Goal: Navigation & Orientation: Find specific page/section

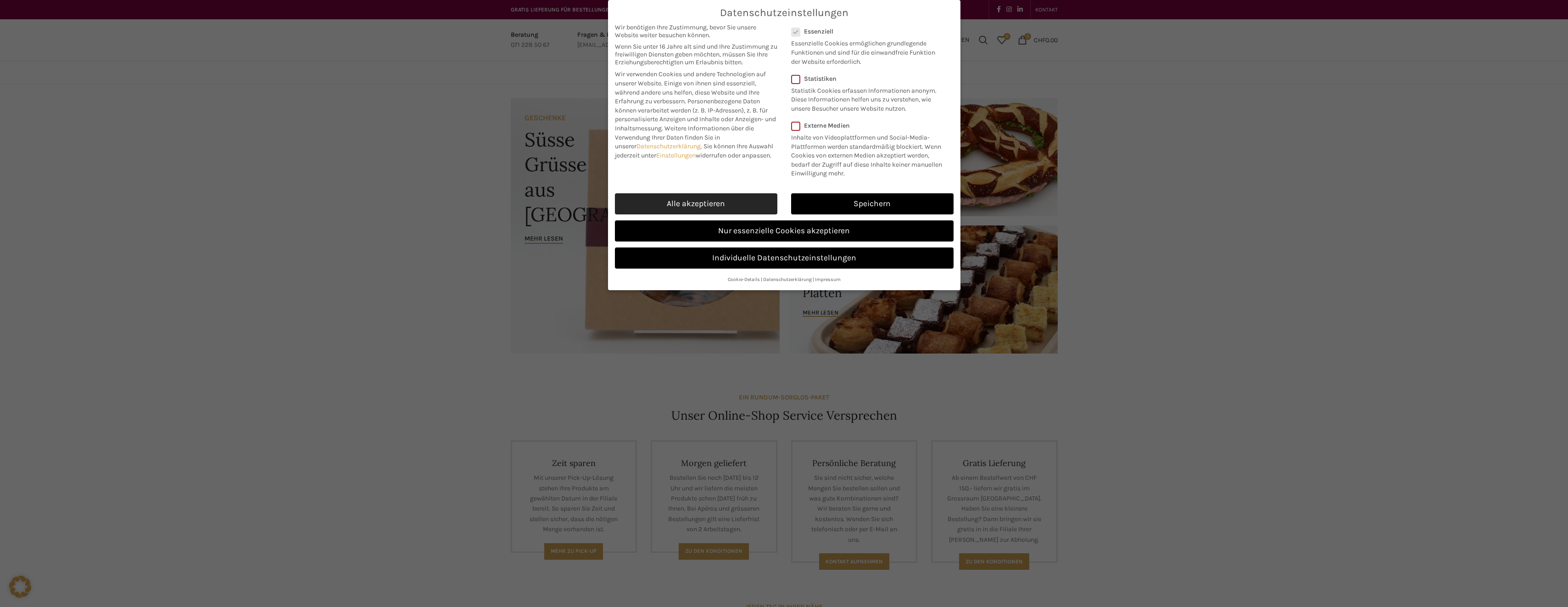
click at [709, 201] on link "Alle akzeptieren" at bounding box center [696, 203] width 163 height 21
checkbox input "true"
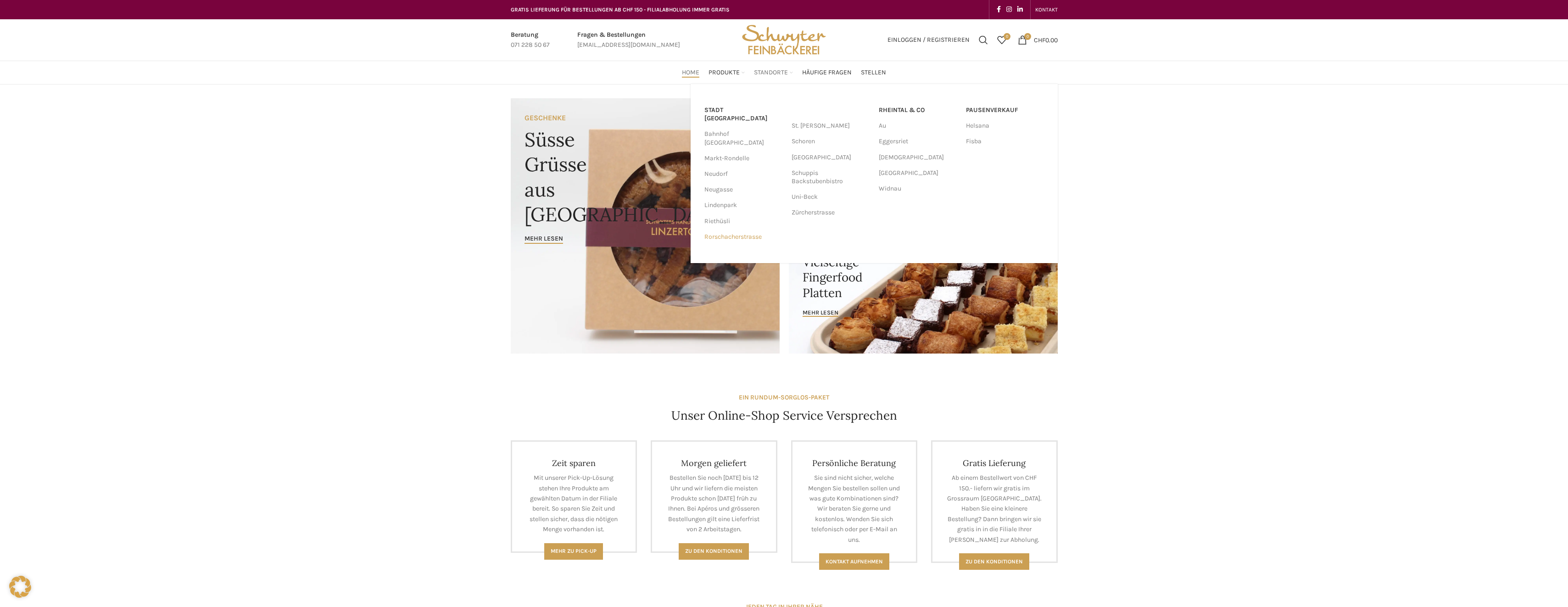
click at [715, 229] on link "Rorschacherstrasse" at bounding box center [743, 237] width 78 height 16
click at [713, 166] on link "Neudorf" at bounding box center [743, 174] width 78 height 16
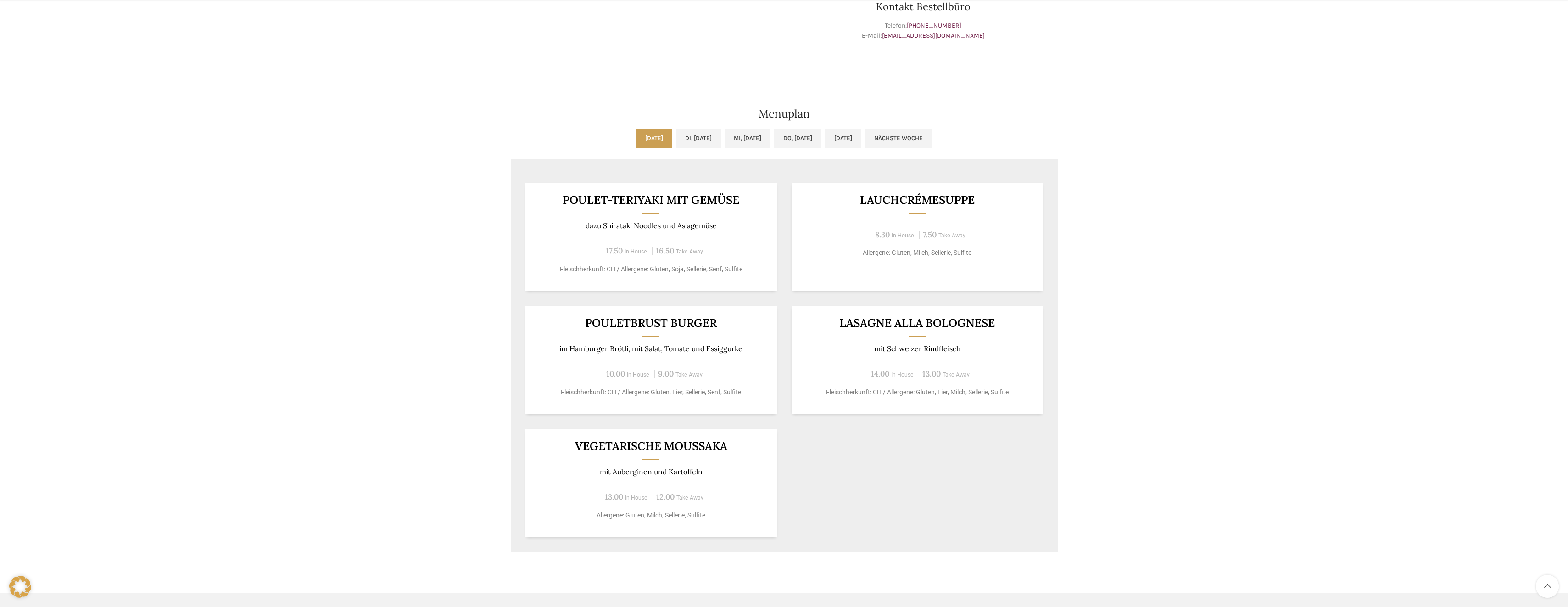
scroll to position [367, 0]
click at [387, 151] on div "Neudorf [PERSON_NAME] & Café Wochentag ÖFFNUNGSZEITEN [PERSON_NAME] 06:30 - 18:…" at bounding box center [784, 146] width 1568 height 856
